Goal: Leave review/rating: Leave review/rating

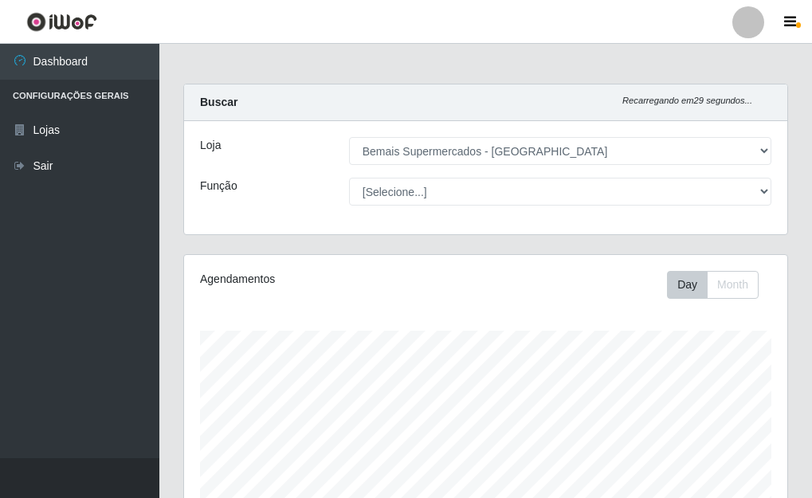
select select "249"
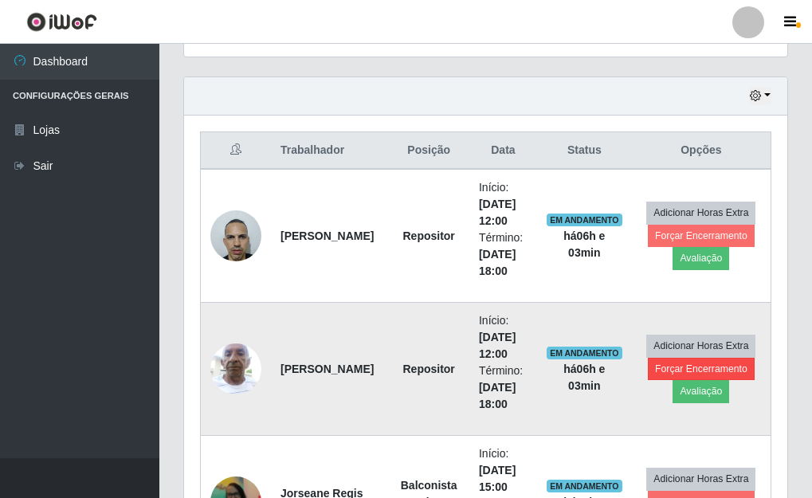
scroll to position [517, 0]
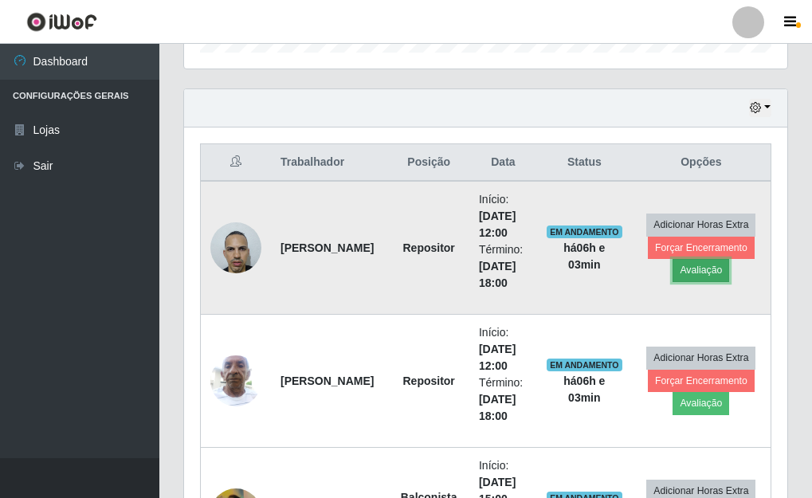
click at [692, 270] on button "Avaliação" at bounding box center [701, 270] width 57 height 22
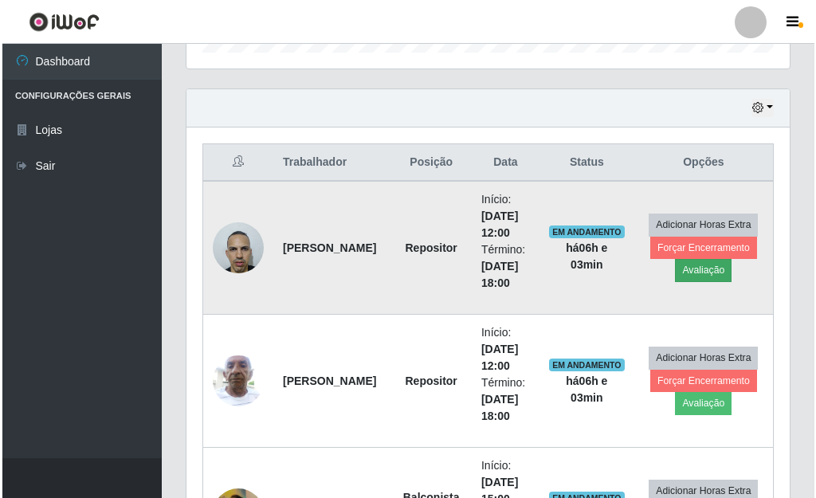
scroll to position [331, 594]
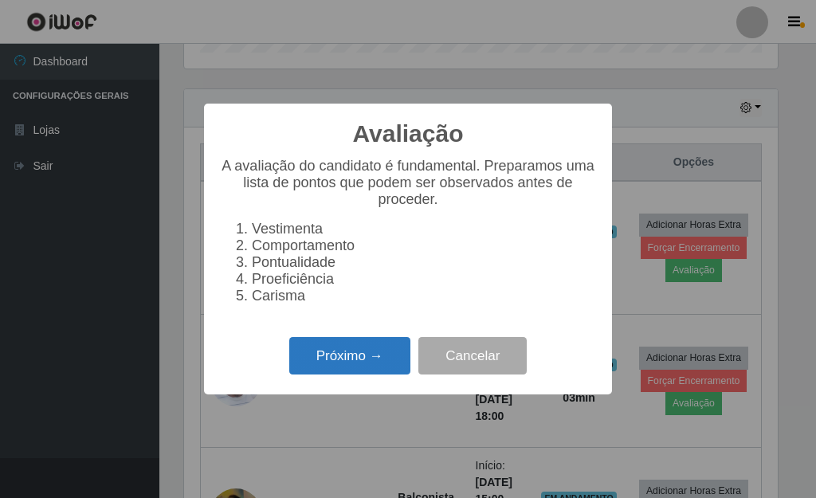
click at [367, 348] on button "Próximo →" at bounding box center [349, 355] width 121 height 37
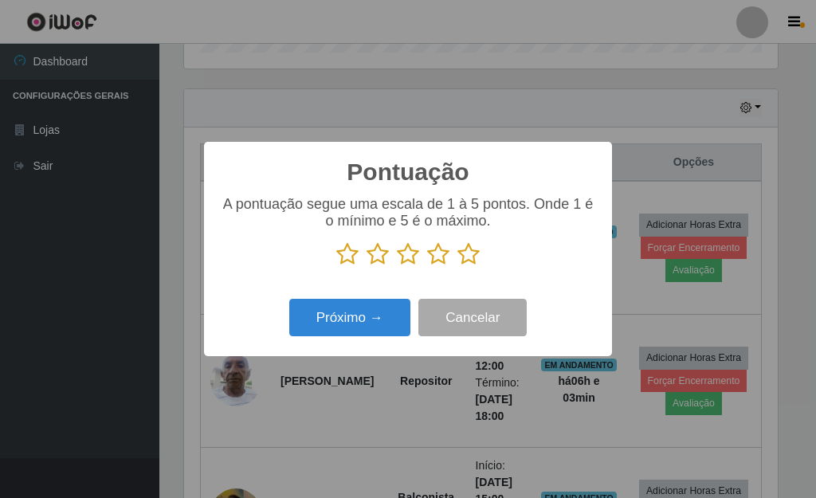
click at [469, 256] on icon at bounding box center [469, 254] width 22 height 24
click at [458, 266] on input "radio" at bounding box center [458, 266] width 0 height 0
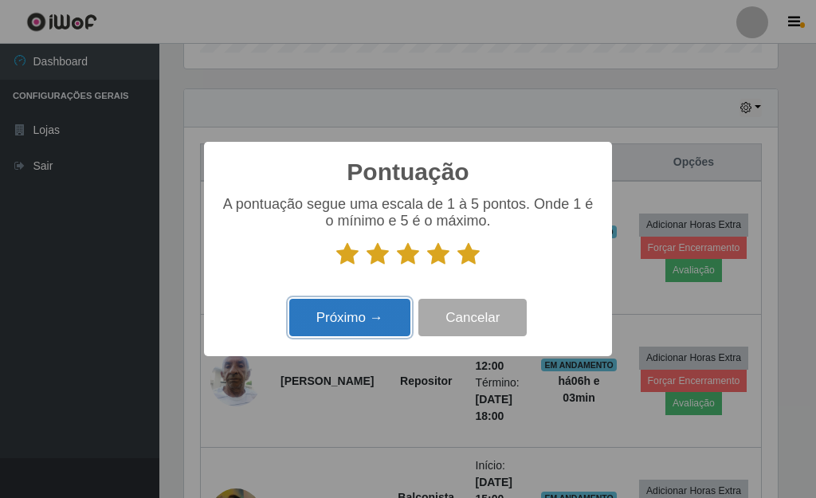
click at [367, 312] on button "Próximo →" at bounding box center [349, 317] width 121 height 37
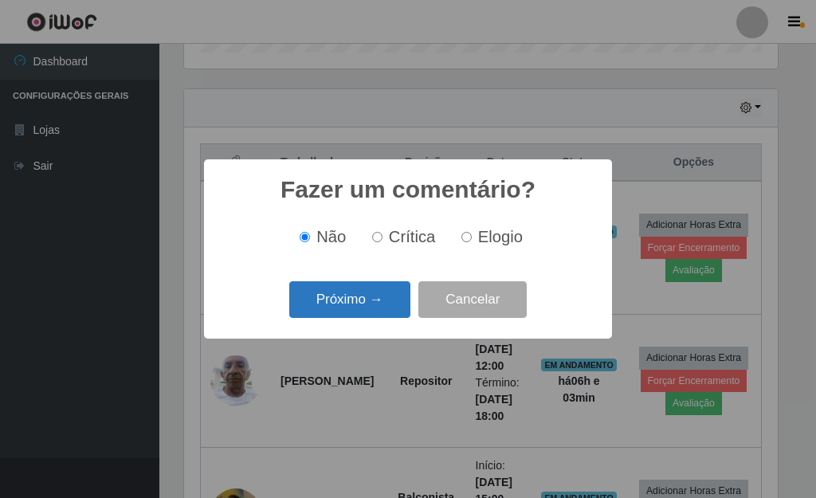
click at [359, 312] on button "Próximo →" at bounding box center [349, 299] width 121 height 37
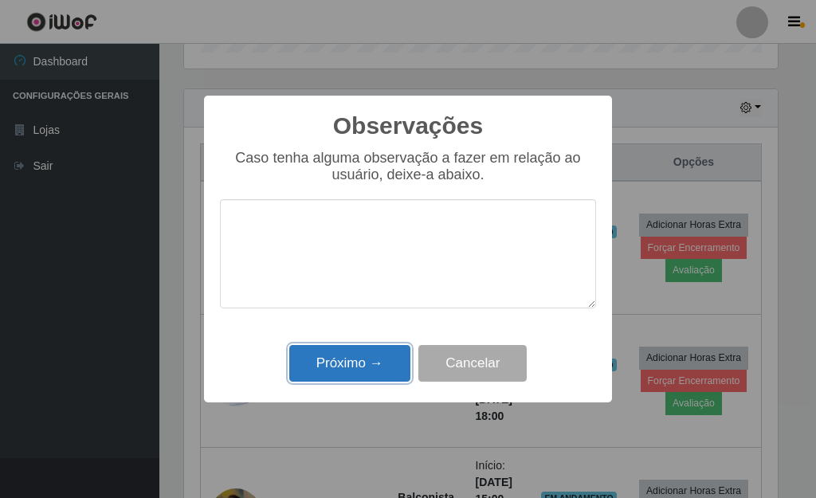
click at [352, 366] on button "Próximo →" at bounding box center [349, 363] width 121 height 37
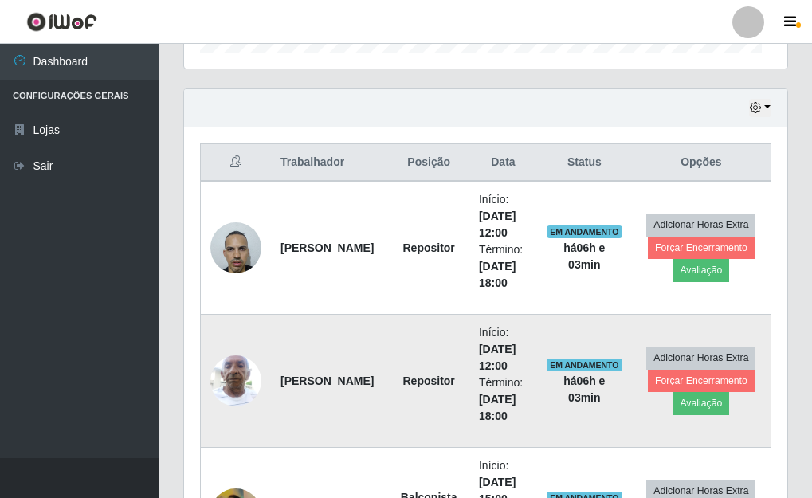
scroll to position [331, 603]
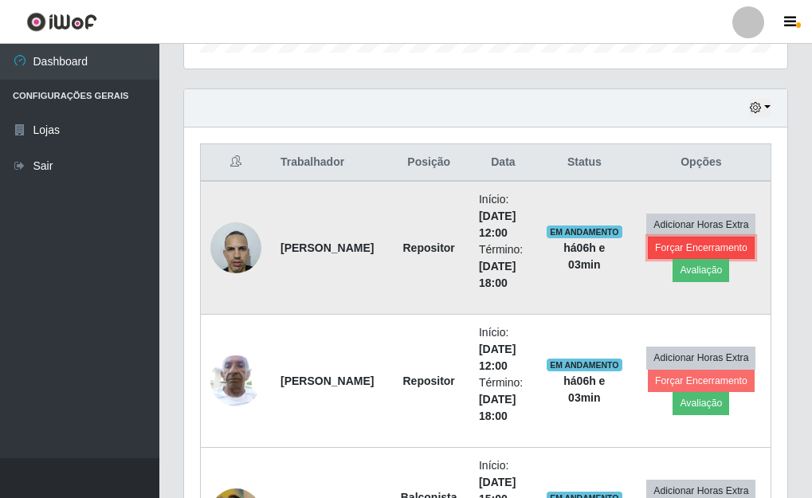
click at [710, 252] on button "Forçar Encerramento" at bounding box center [701, 248] width 107 height 22
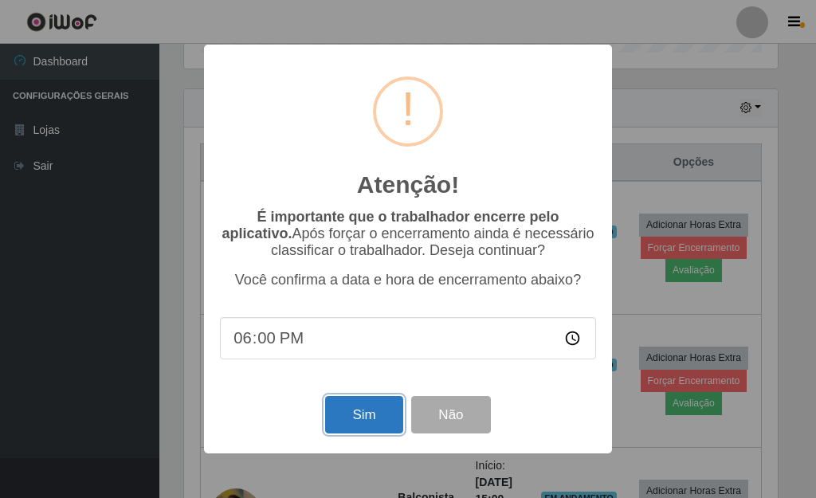
click at [375, 410] on button "Sim" at bounding box center [363, 414] width 77 height 37
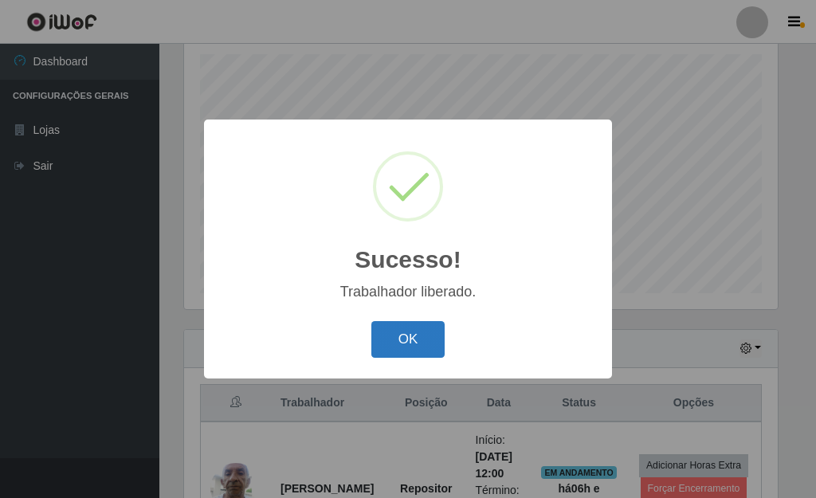
click at [429, 341] on button "OK" at bounding box center [408, 339] width 74 height 37
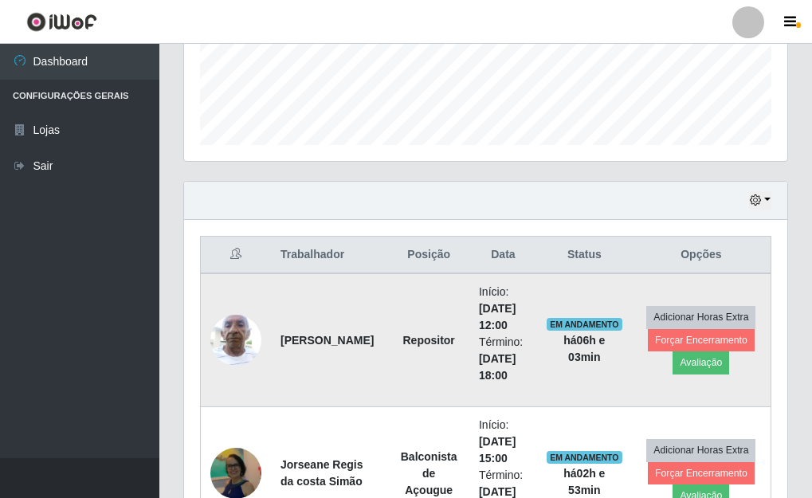
scroll to position [436, 0]
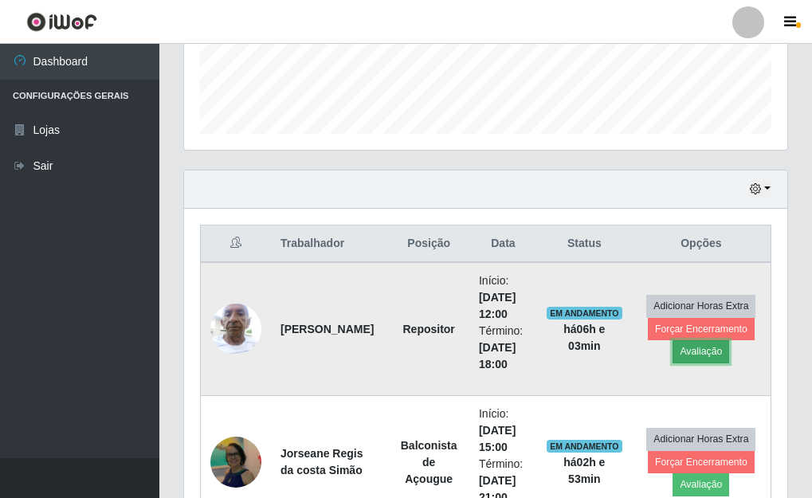
click at [700, 355] on button "Avaliação" at bounding box center [701, 351] width 57 height 22
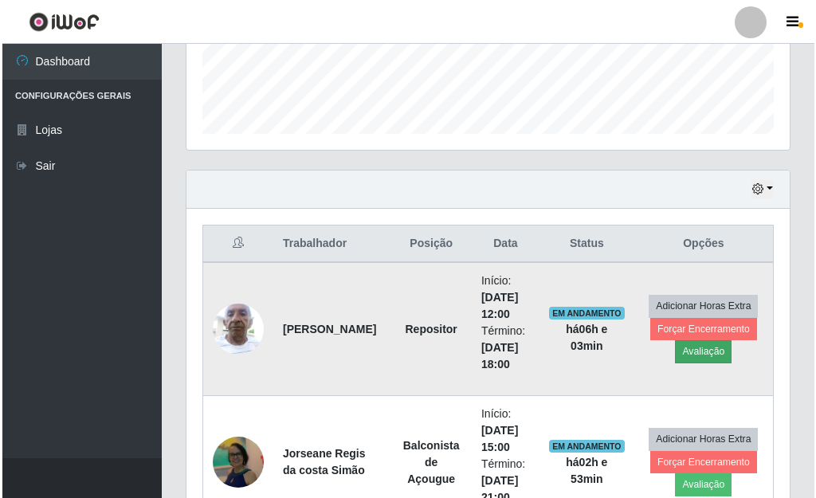
scroll to position [331, 594]
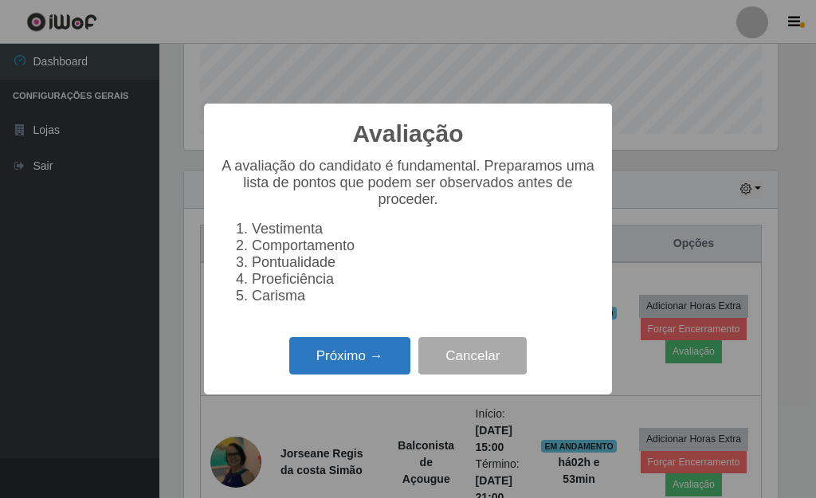
click at [385, 371] on button "Próximo →" at bounding box center [349, 355] width 121 height 37
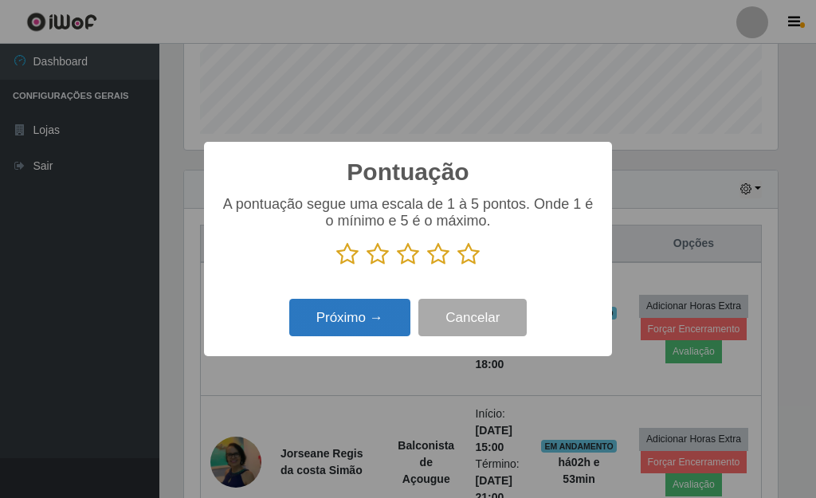
scroll to position [796757, 796494]
click at [468, 259] on icon at bounding box center [469, 254] width 22 height 24
click at [458, 266] on input "radio" at bounding box center [458, 266] width 0 height 0
click at [377, 311] on button "Próximo →" at bounding box center [349, 317] width 121 height 37
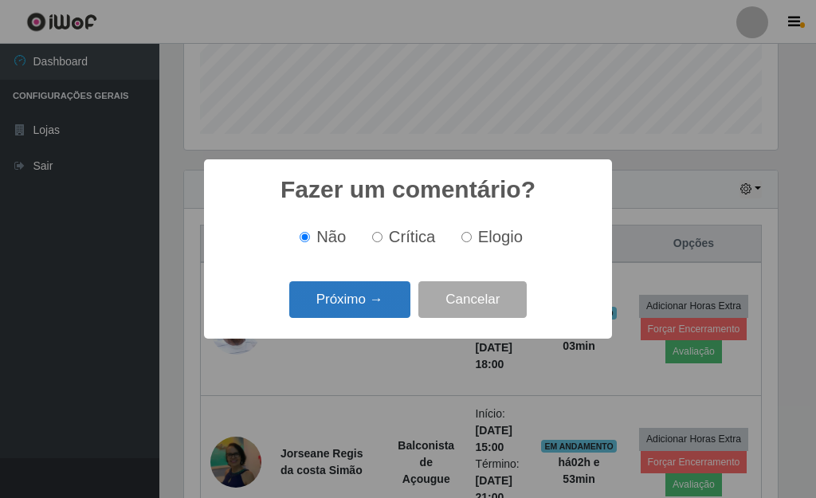
click at [371, 301] on button "Próximo →" at bounding box center [349, 299] width 121 height 37
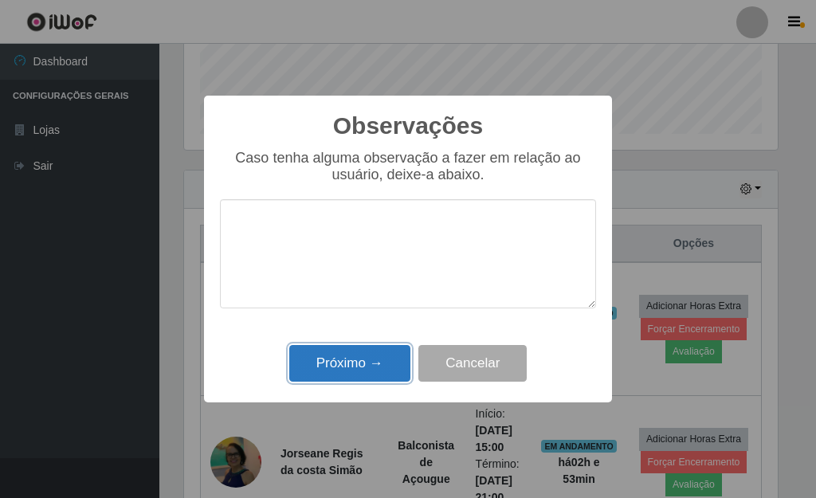
click at [382, 356] on button "Próximo →" at bounding box center [349, 363] width 121 height 37
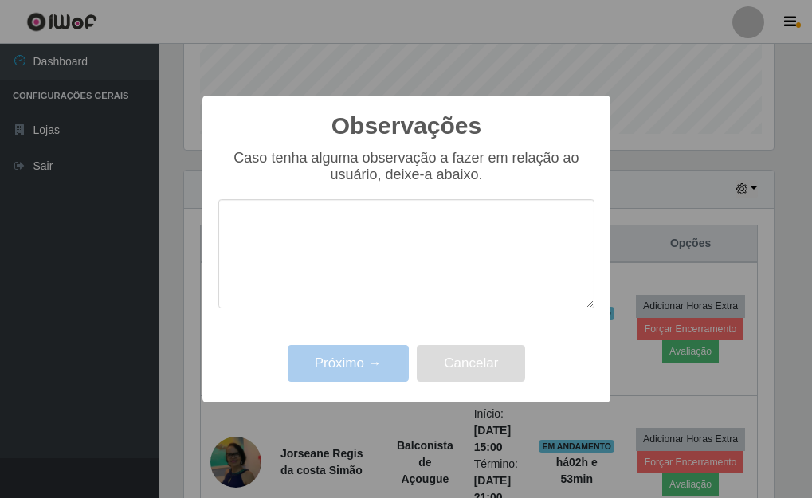
scroll to position [331, 603]
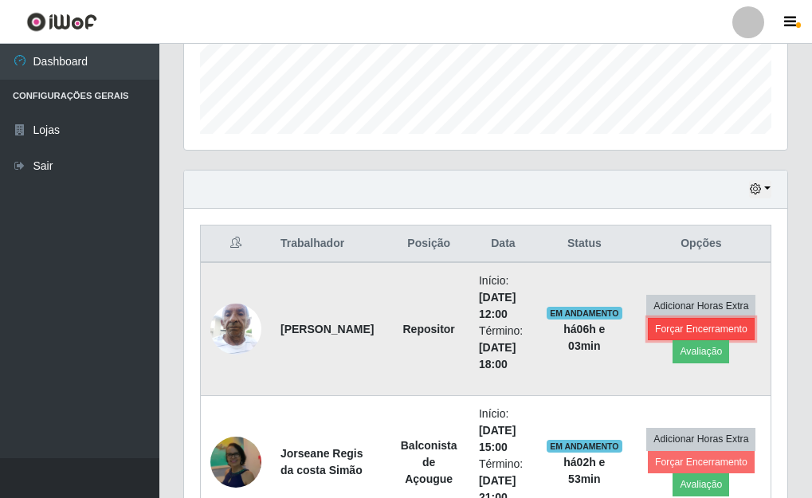
click at [717, 330] on button "Forçar Encerramento" at bounding box center [701, 329] width 107 height 22
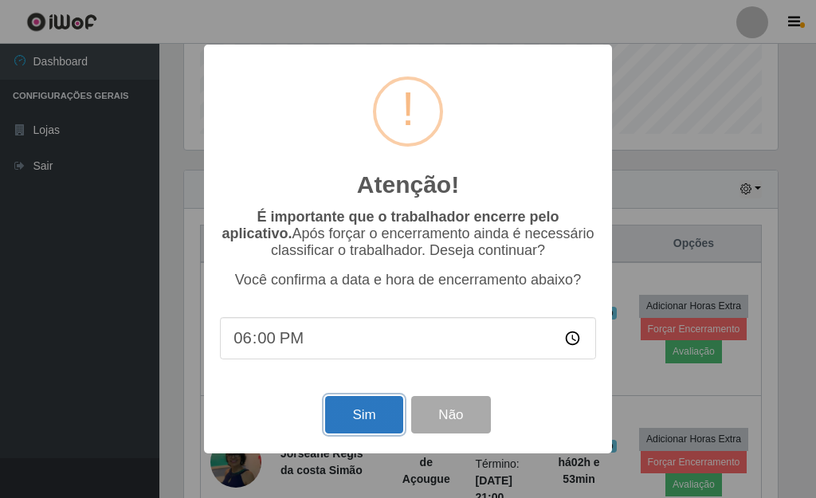
click at [356, 412] on button "Sim" at bounding box center [363, 414] width 77 height 37
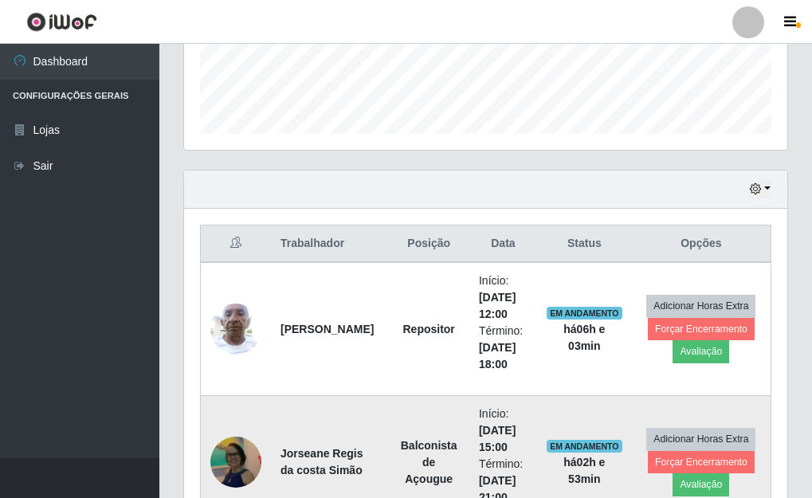
scroll to position [0, 0]
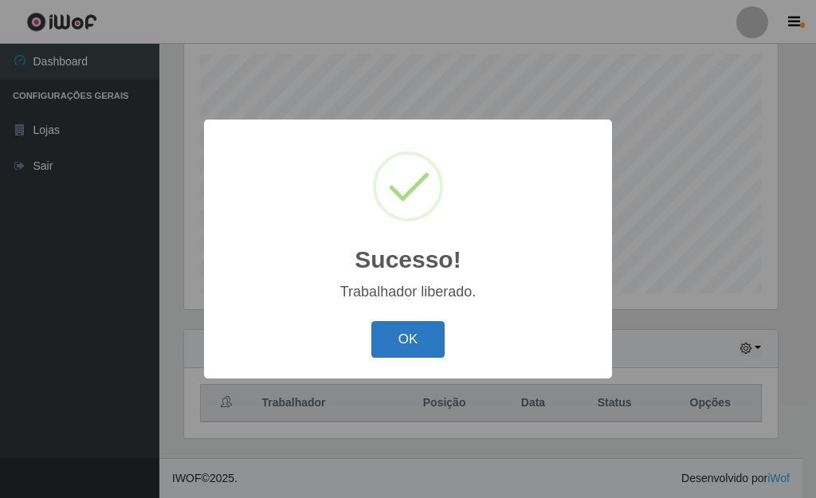
click at [408, 347] on button "OK" at bounding box center [408, 339] width 74 height 37
